Goal: Information Seeking & Learning: Check status

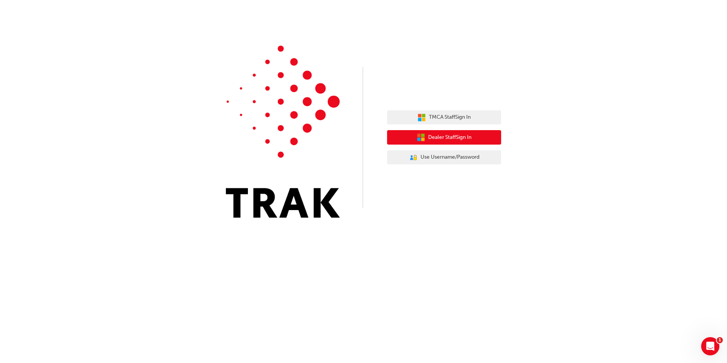
click at [472, 137] on span "Dealer Staff Sign In" at bounding box center [449, 137] width 43 height 9
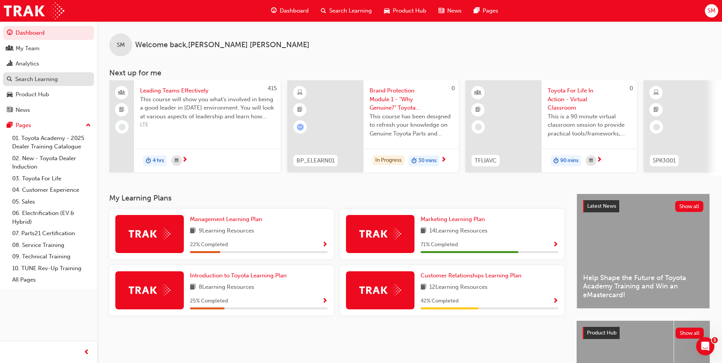
click at [45, 78] on div "Search Learning" at bounding box center [36, 79] width 43 height 9
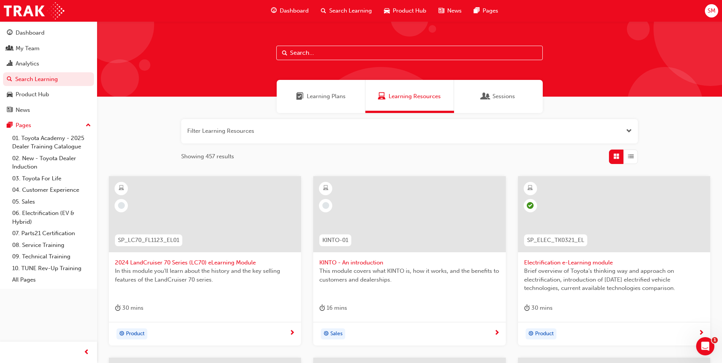
click at [333, 56] on input "text" at bounding box center [409, 53] width 266 height 14
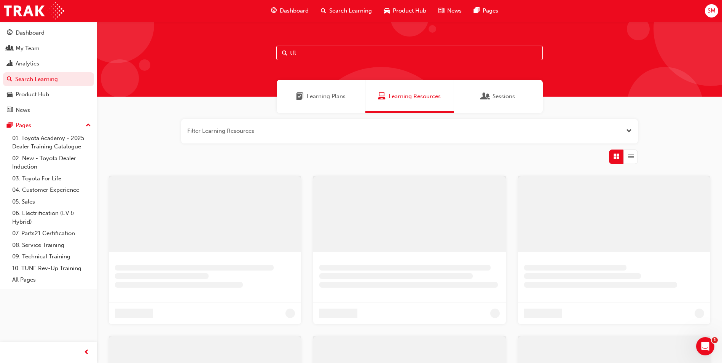
type input "tfl"
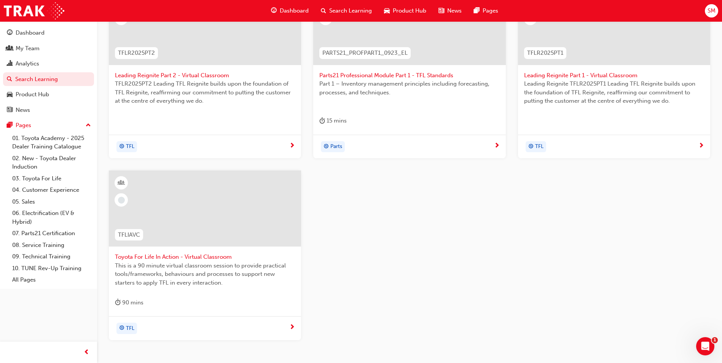
scroll to position [190, 0]
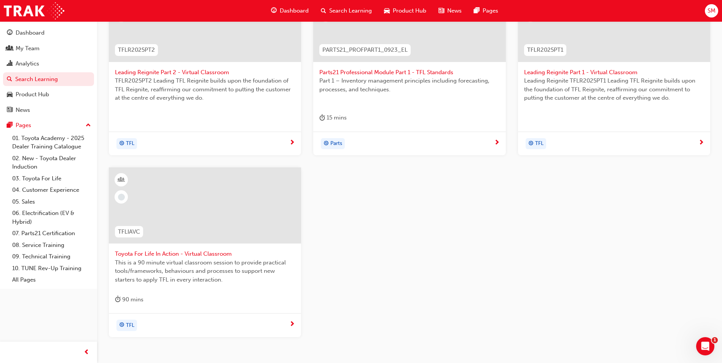
click at [226, 248] on div at bounding box center [205, 211] width 180 height 76
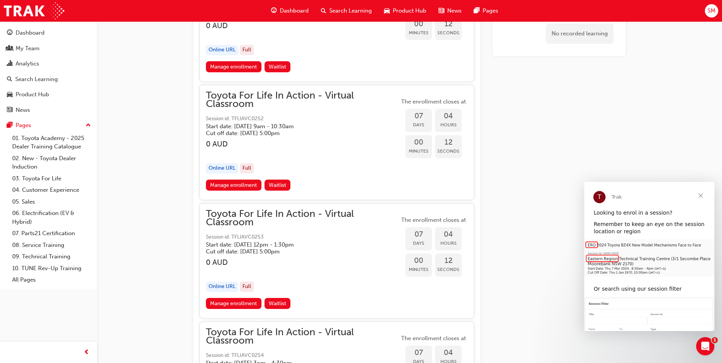
scroll to position [2317, 0]
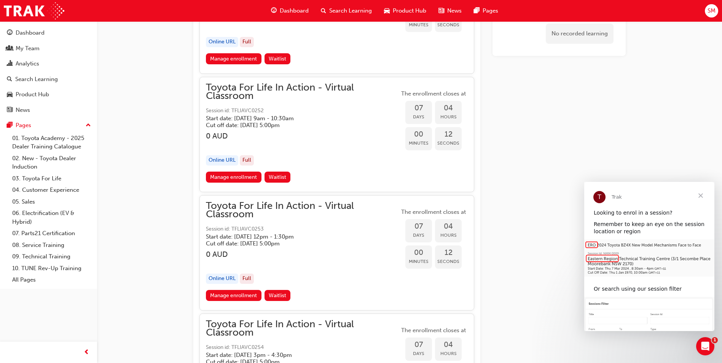
click at [700, 192] on span "Close" at bounding box center [700, 195] width 27 height 27
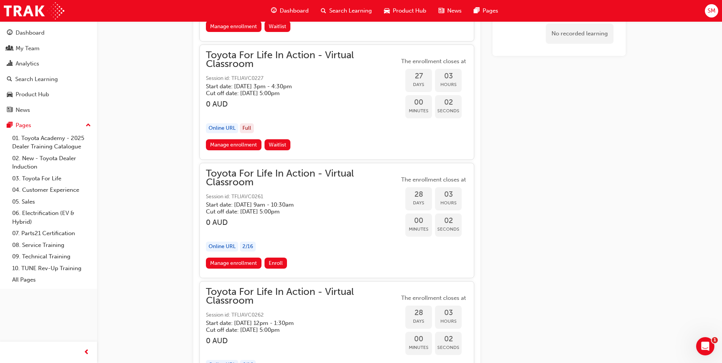
scroll to position [7073, 0]
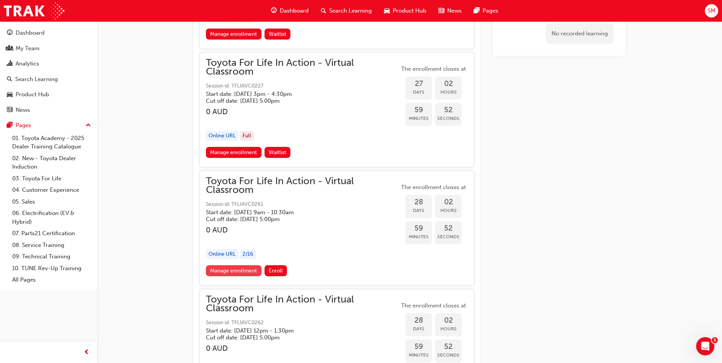
click at [236, 273] on link "Manage enrollment" at bounding box center [234, 270] width 56 height 11
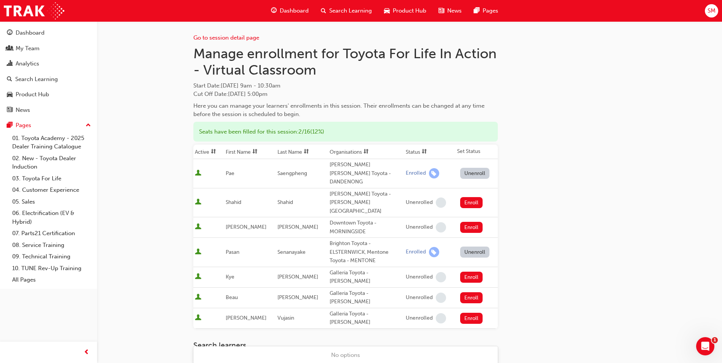
scroll to position [4, 0]
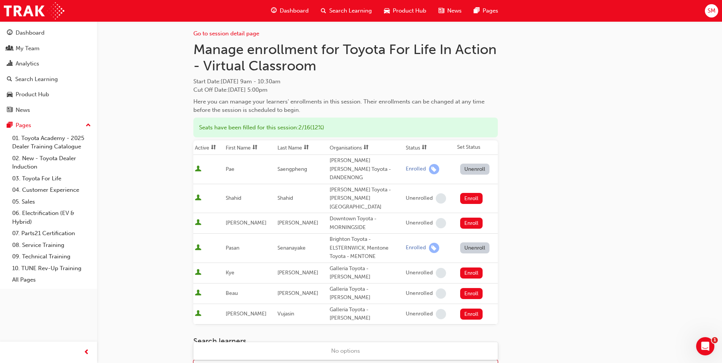
drag, startPoint x: 228, startPoint y: 330, endPoint x: 230, endPoint y: 337, distance: 7.2
click at [229, 361] on div "Name" at bounding box center [340, 367] width 292 height 13
type input "tyr"
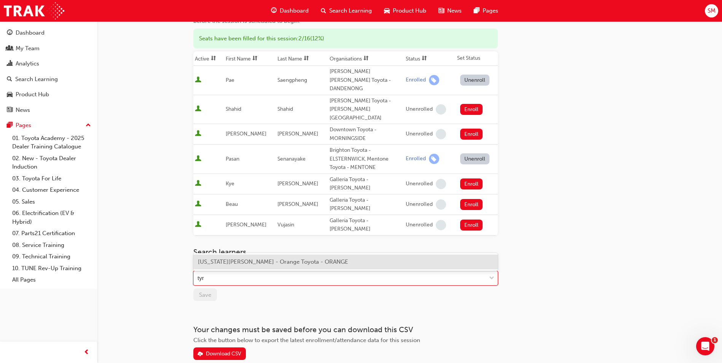
scroll to position [98, 0]
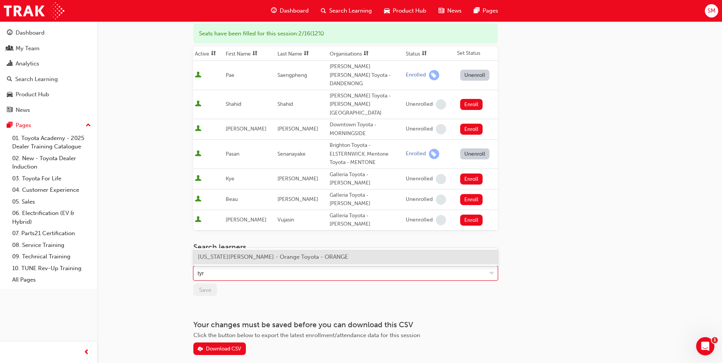
click at [272, 255] on span "[US_STATE][PERSON_NAME] - Orange Toyota - ORANGE" at bounding box center [273, 256] width 150 height 7
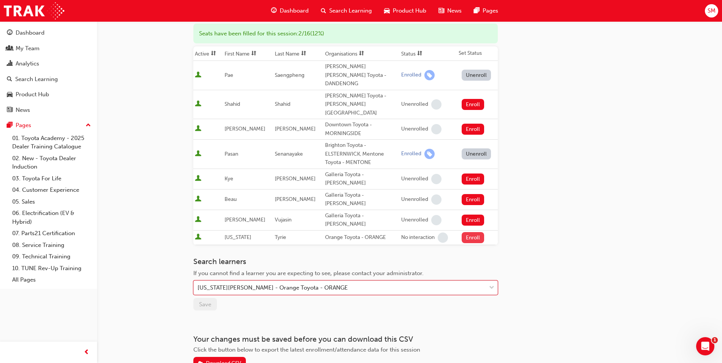
click at [463, 232] on button "Enroll" at bounding box center [472, 237] width 23 height 11
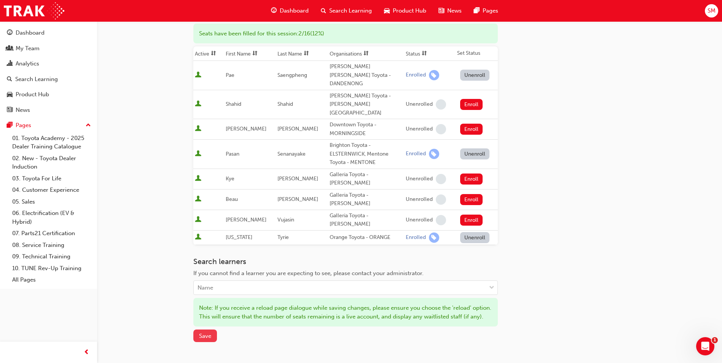
click at [204, 333] on span "Save" at bounding box center [205, 336] width 12 height 7
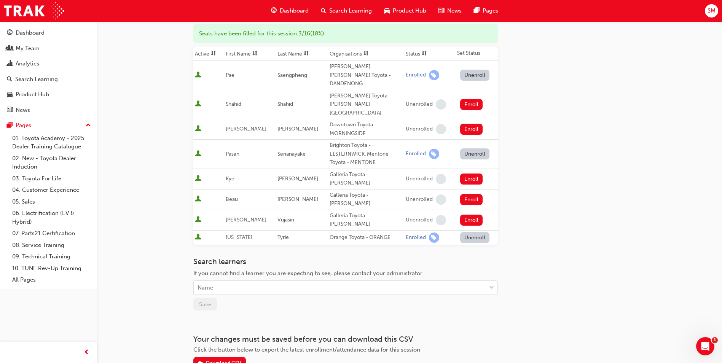
scroll to position [0, 0]
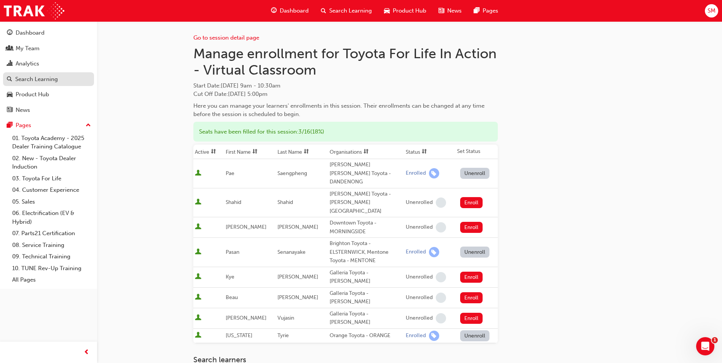
click at [38, 75] on div "Search Learning" at bounding box center [36, 79] width 43 height 9
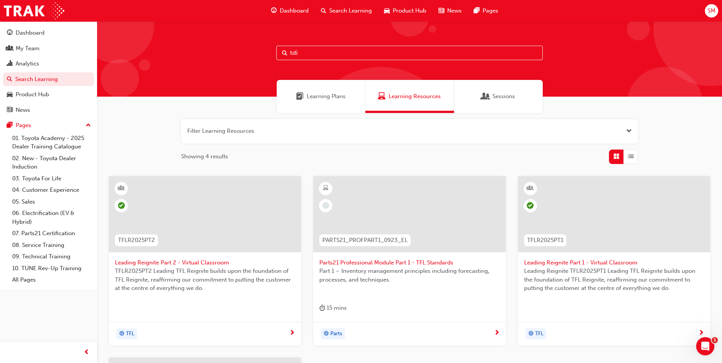
type input "tdi"
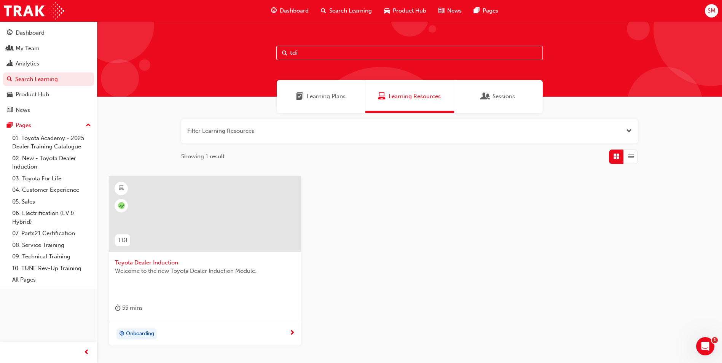
click at [163, 265] on span "Toyota Dealer Induction" at bounding box center [205, 262] width 180 height 9
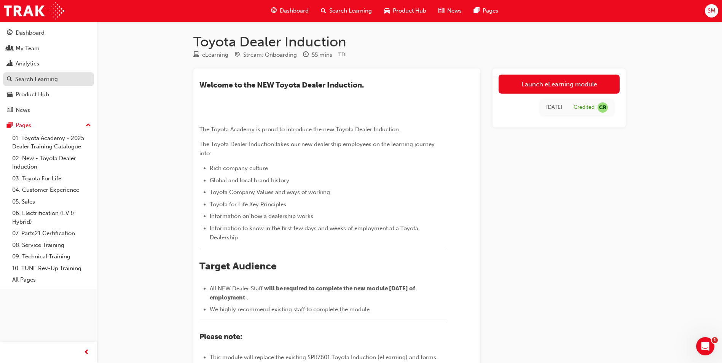
click at [53, 81] on div "Search Learning" at bounding box center [36, 79] width 43 height 9
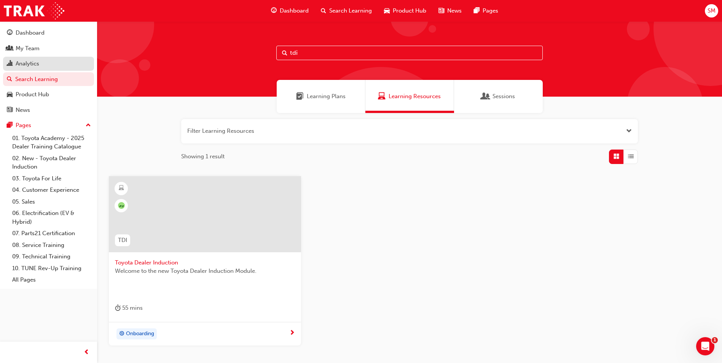
click at [40, 60] on div "Analytics" at bounding box center [48, 64] width 83 height 10
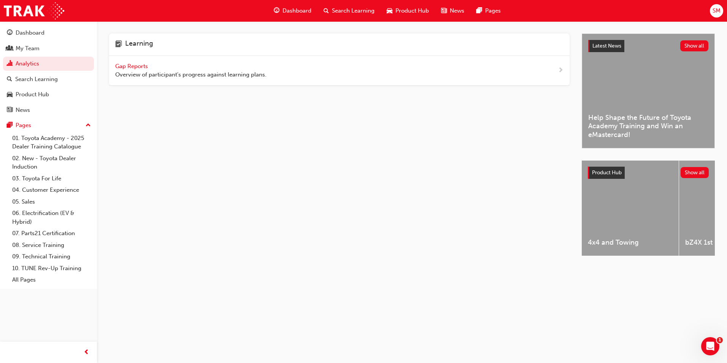
click at [140, 65] on span "Gap Reports" at bounding box center [132, 66] width 34 height 7
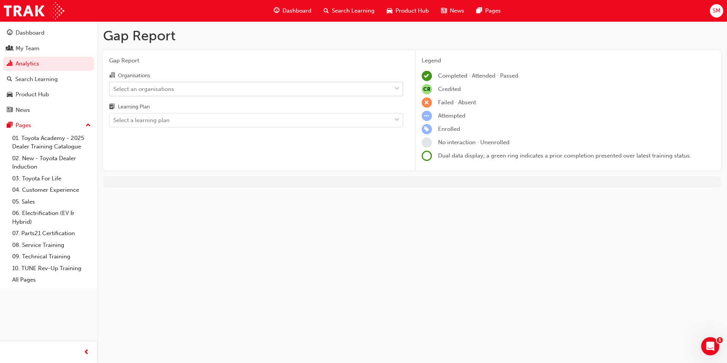
click at [168, 88] on div "Select an organisations" at bounding box center [143, 88] width 61 height 9
click at [114, 88] on input "Organisations Select an organisations" at bounding box center [113, 88] width 1 height 6
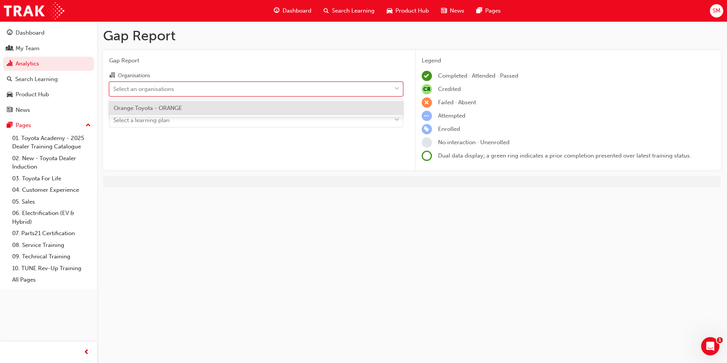
click at [164, 110] on span "Orange Toyota - ORANGE" at bounding box center [148, 108] width 68 height 7
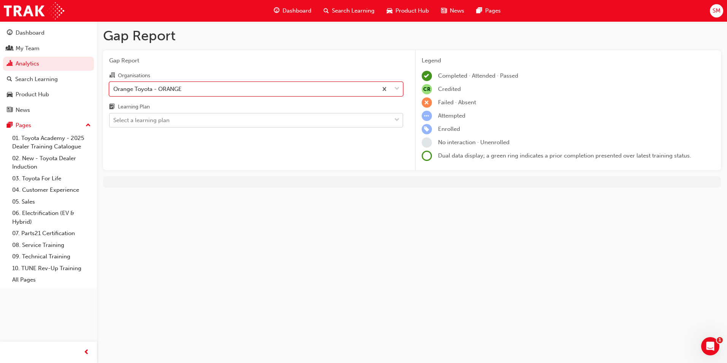
click at [164, 115] on div "Select a learning plan" at bounding box center [251, 120] width 282 height 13
click at [114, 117] on input "Learning Plan Select a learning plan" at bounding box center [113, 120] width 1 height 6
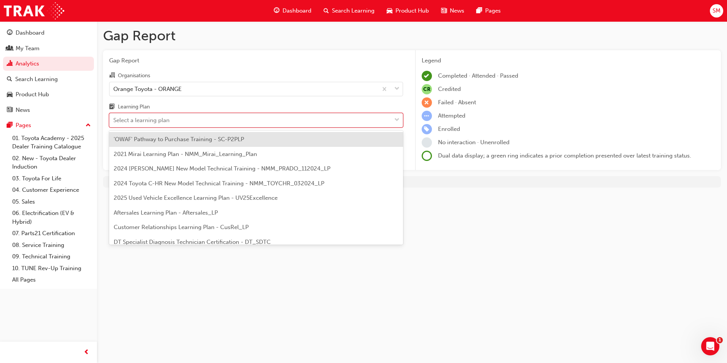
click at [197, 141] on span "'OWAF' Pathway to Purchase Training - SC-P2PLP" at bounding box center [179, 139] width 130 height 7
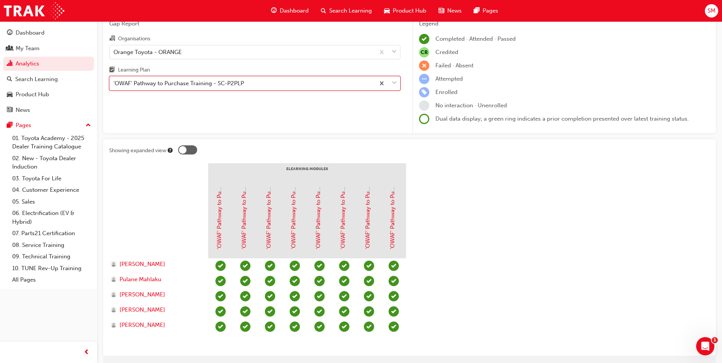
scroll to position [72, 0]
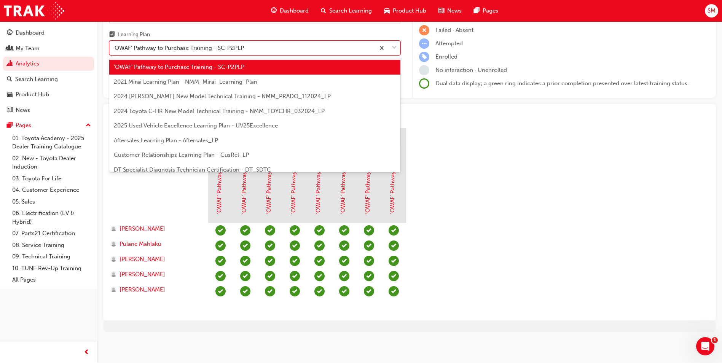
click at [255, 45] on div "'OWAF' Pathway to Purchase Training - SC-P2PLP" at bounding box center [242, 47] width 265 height 13
click at [114, 45] on input "Learning Plan option 'OWAF' Pathway to Purchase Training - SC-P2PLP, selected. …" at bounding box center [113, 48] width 1 height 6
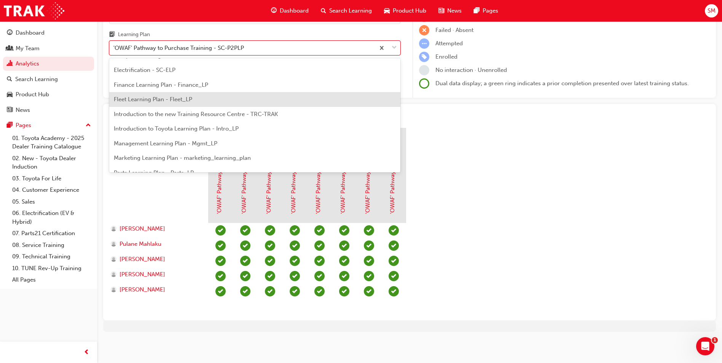
scroll to position [152, 0]
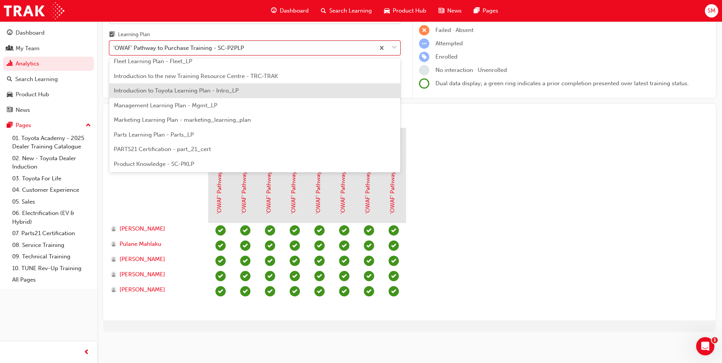
click at [252, 93] on div "Introduction to Toyota Learning Plan - Intro_LP" at bounding box center [254, 90] width 291 height 15
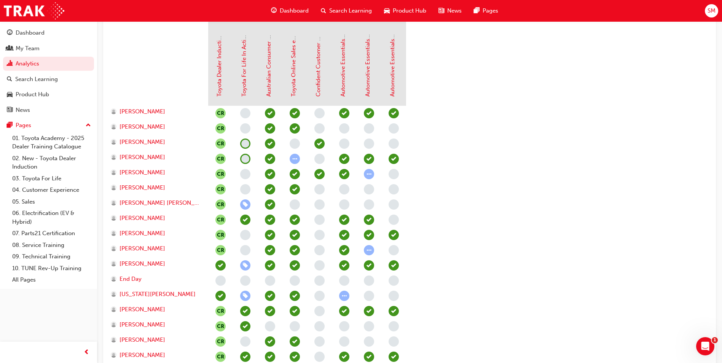
scroll to position [190, 0]
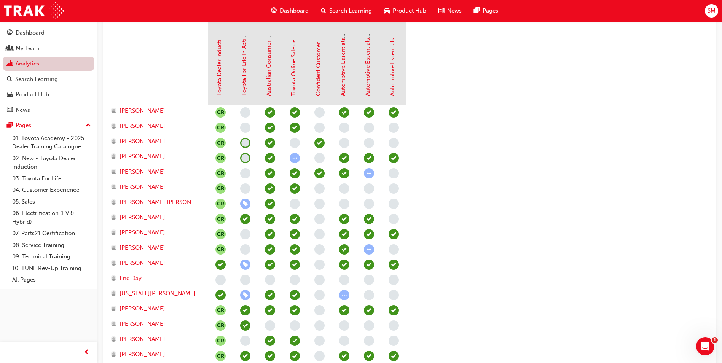
click at [46, 66] on link "Analytics" at bounding box center [48, 64] width 91 height 14
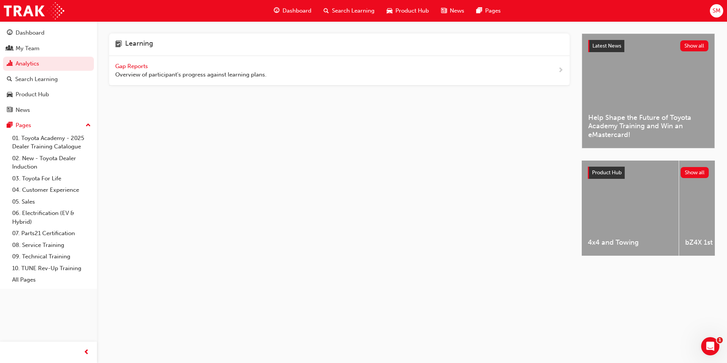
click at [140, 66] on span "Gap Reports" at bounding box center [132, 66] width 34 height 7
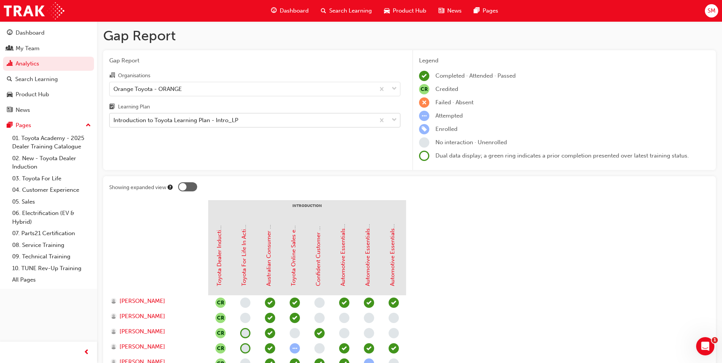
click at [207, 119] on div "Introduction to Toyota Learning Plan - Intro_LP" at bounding box center [175, 120] width 125 height 9
click at [114, 119] on input "Learning Plan Introduction to Toyota Learning Plan - Intro_LP" at bounding box center [113, 120] width 1 height 6
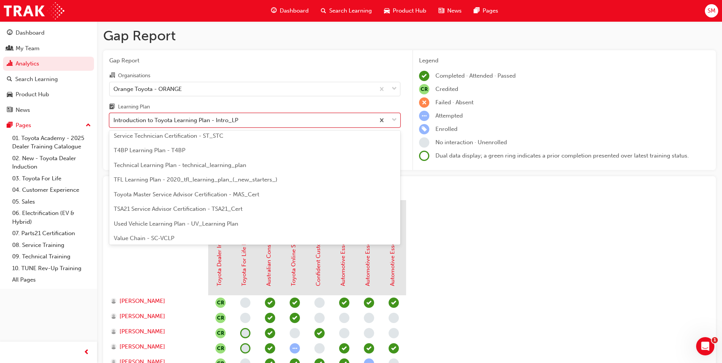
scroll to position [328, 0]
click at [227, 117] on div "Introduction to Toyota Learning Plan - Intro_LP" at bounding box center [175, 120] width 125 height 9
click at [114, 117] on input "Learning Plan option 'OWAF' Pathway to Purchase Training - SC-P2PLP focused, 1 …" at bounding box center [113, 120] width 1 height 6
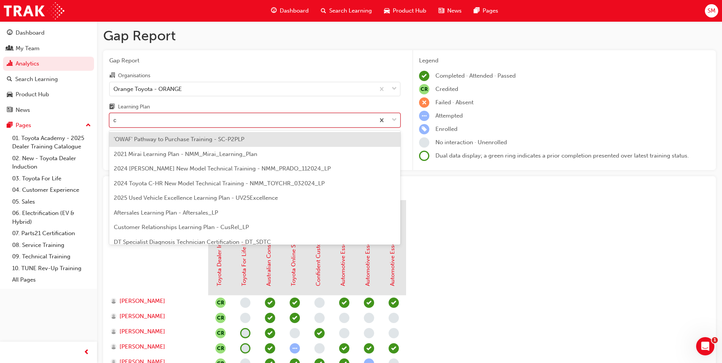
type input "cu"
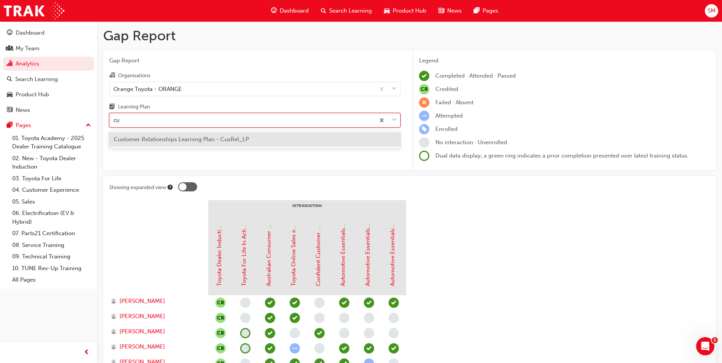
click at [226, 138] on span "Customer Relationships Learning Plan - CusRel_LP" at bounding box center [181, 139] width 135 height 7
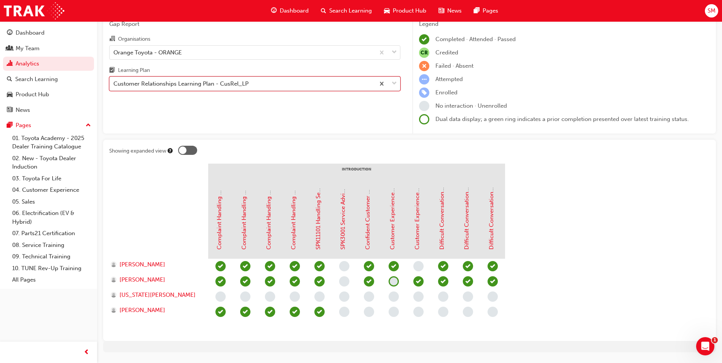
scroll to position [38, 0]
